Goal: Check status: Check status

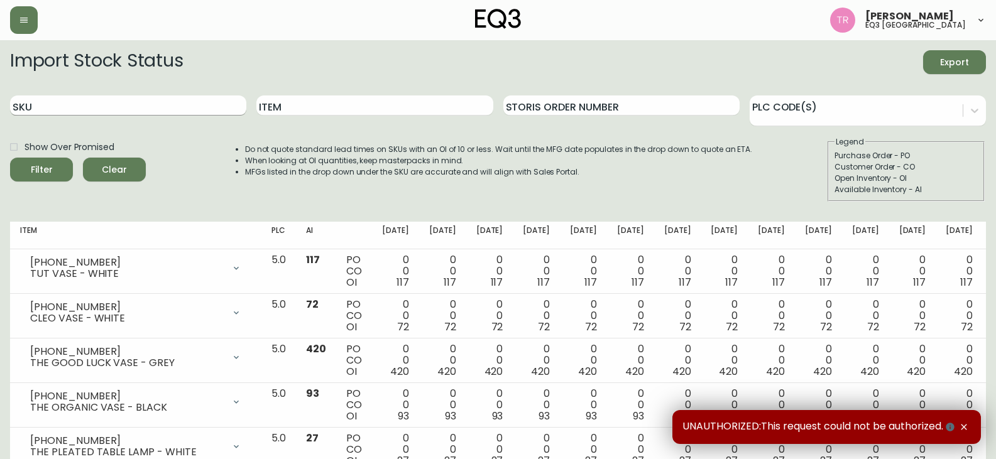
click at [79, 105] on input "SKU" at bounding box center [128, 106] width 236 height 20
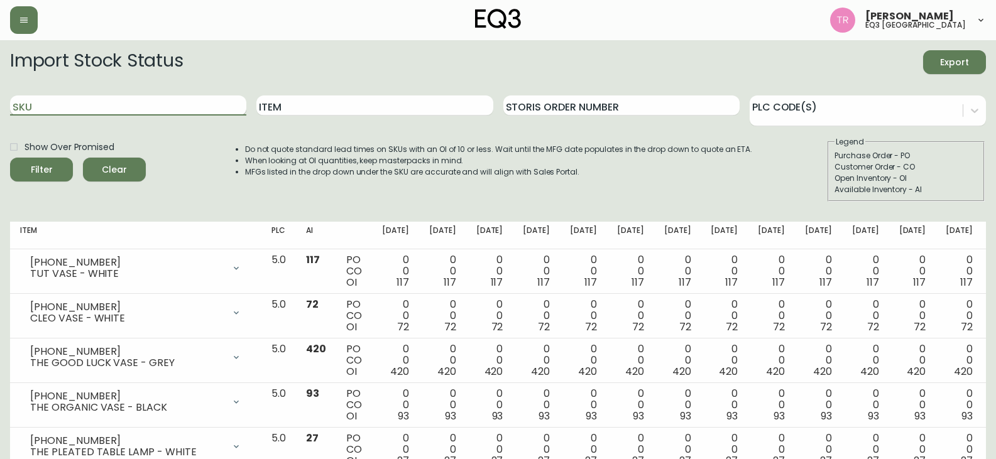
paste input "[PHONE_NUMBER]"
type input "[PHONE_NUMBER]"
click at [10, 158] on button "Filter" at bounding box center [41, 170] width 63 height 24
